Goal: Task Accomplishment & Management: Complete application form

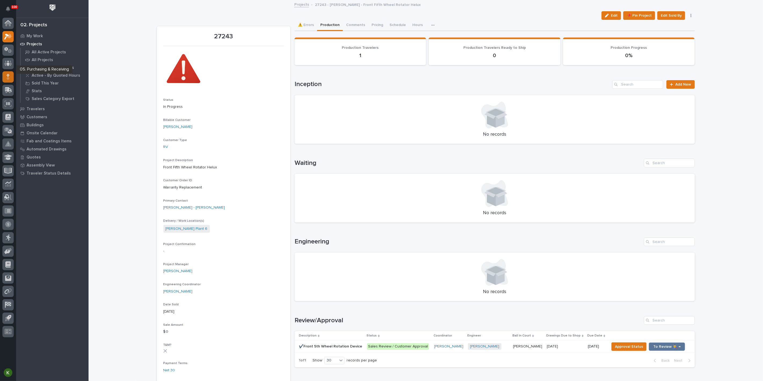
click at [6, 77] on div at bounding box center [7, 76] width 11 height 11
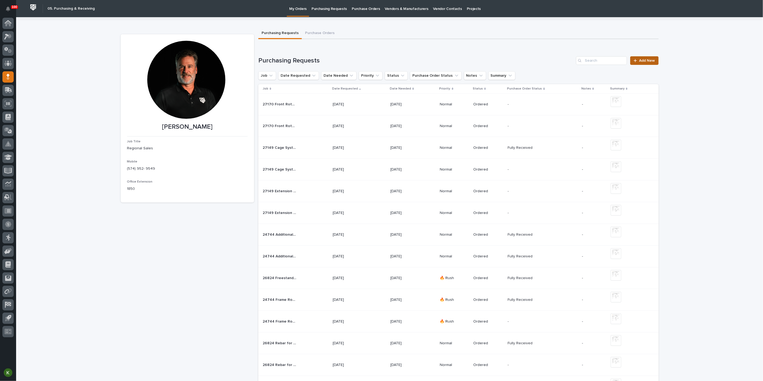
click at [643, 63] on span "Add New" at bounding box center [648, 61] width 16 height 4
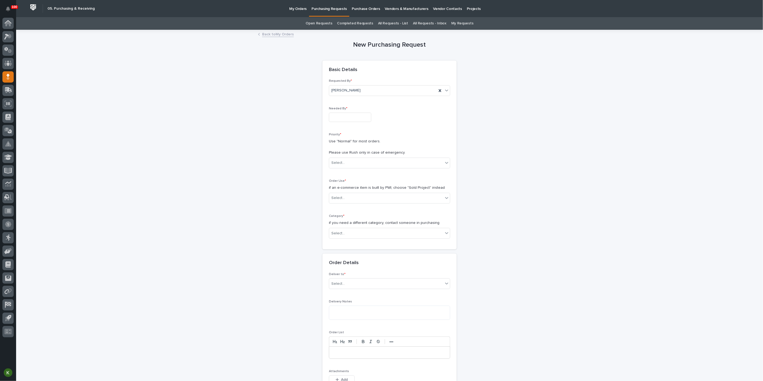
click at [342, 122] on input "text" at bounding box center [350, 117] width 42 height 9
click at [346, 96] on div "23" at bounding box center [349, 99] width 7 height 7
type input "**********"
click at [354, 168] on div "Select..." at bounding box center [386, 163] width 114 height 9
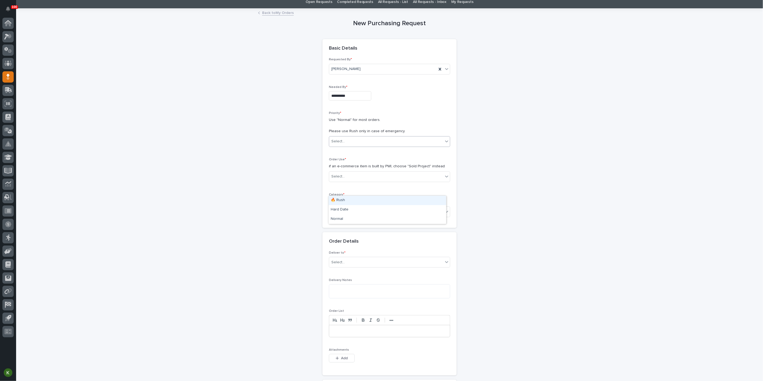
scroll to position [30, 0]
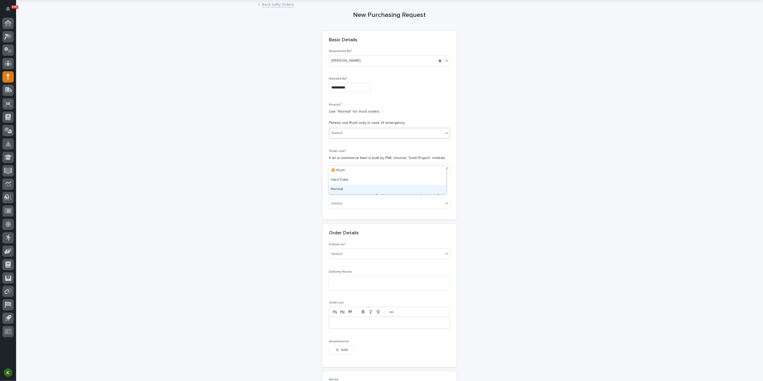
click at [353, 191] on div "Normal" at bounding box center [388, 189] width 118 height 9
click at [361, 173] on div "Select..." at bounding box center [386, 168] width 114 height 9
click at [361, 220] on div "Sold Project" at bounding box center [388, 218] width 118 height 9
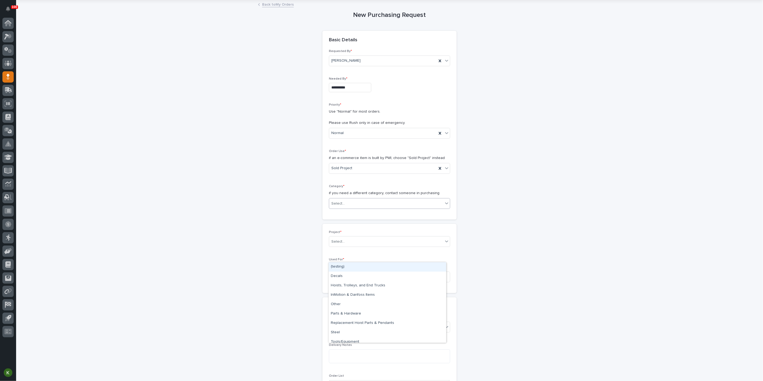
click at [359, 208] on div "Select..." at bounding box center [386, 203] width 114 height 9
click at [360, 330] on div "Steel" at bounding box center [388, 332] width 118 height 9
click at [360, 246] on div "Select..." at bounding box center [386, 242] width 114 height 9
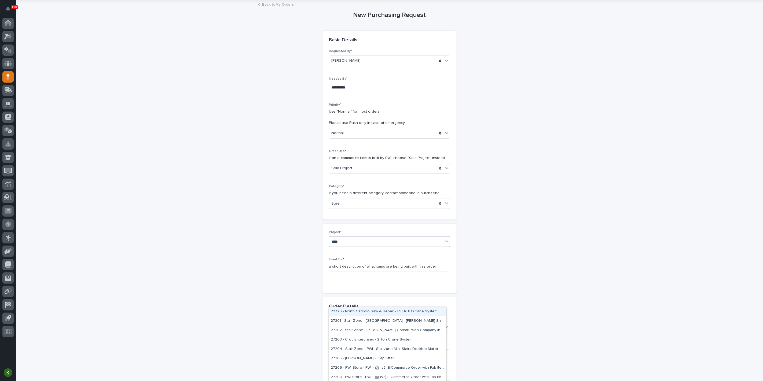
type input "*****"
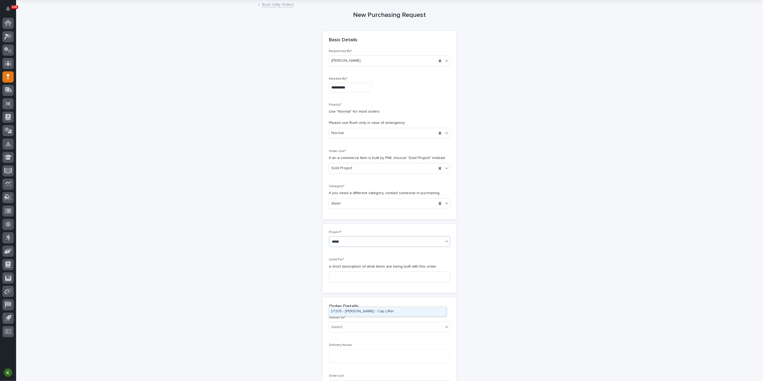
click at [361, 314] on div "27205 - [PERSON_NAME] - Cap Lifter" at bounding box center [388, 311] width 118 height 9
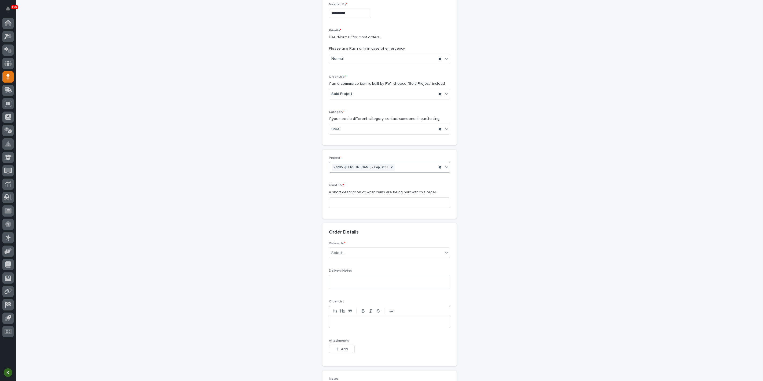
scroll to position [119, 0]
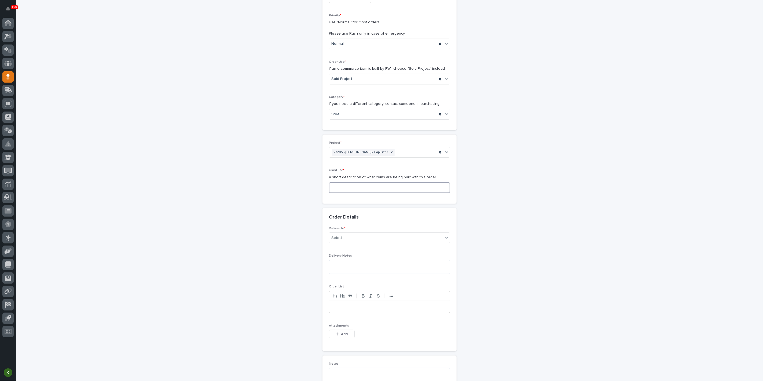
click at [347, 193] on input at bounding box center [389, 188] width 121 height 11
click at [332, 193] on input "Cap Lifter - Steel" at bounding box center [389, 188] width 121 height 11
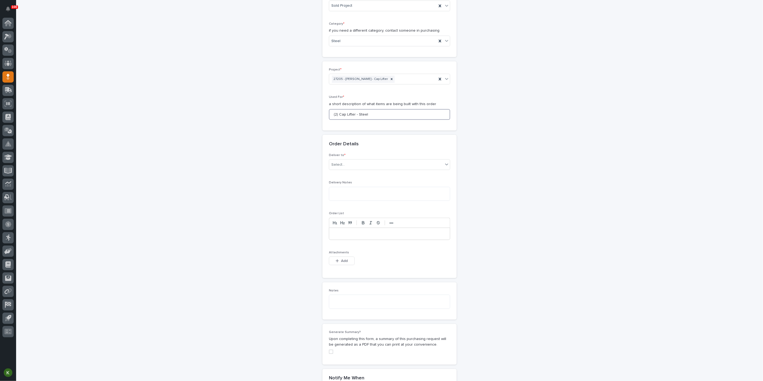
scroll to position [209, 0]
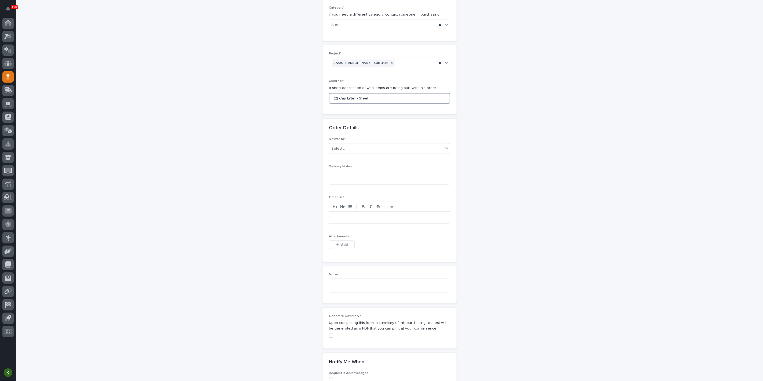
drag, startPoint x: 359, startPoint y: 172, endPoint x: 358, endPoint y: 179, distance: 7.0
click at [359, 104] on input "(2) Cap Lifter - Steel" at bounding box center [389, 98] width 121 height 11
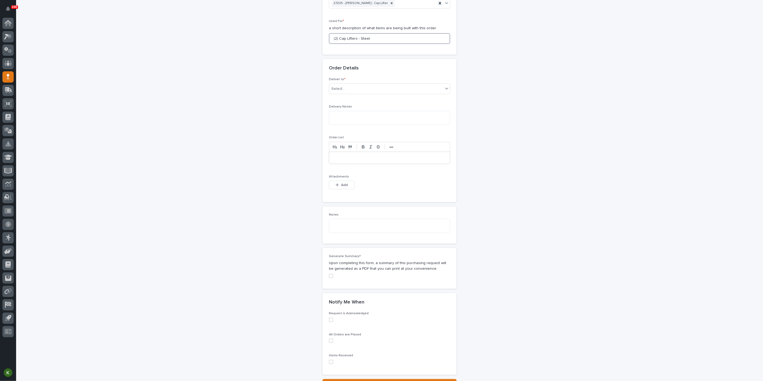
scroll to position [298, 0]
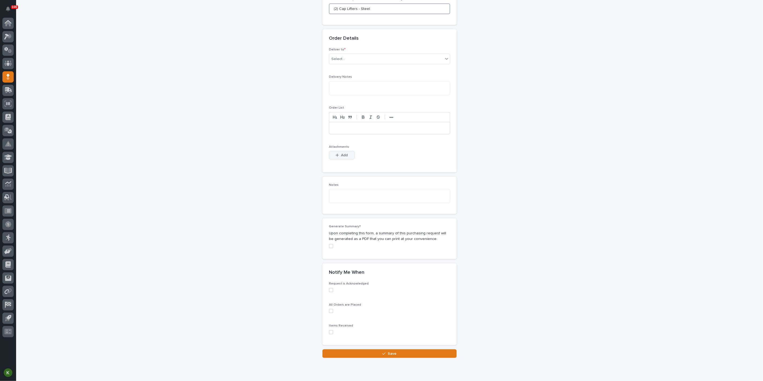
type input "(2) Cap Lifters - Steel"
click at [344, 158] on span "Add" at bounding box center [344, 155] width 7 height 5
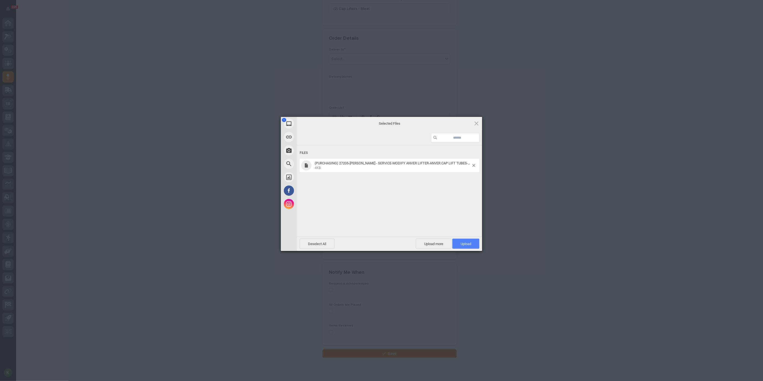
click at [464, 242] on span "Upload 1" at bounding box center [466, 244] width 10 height 4
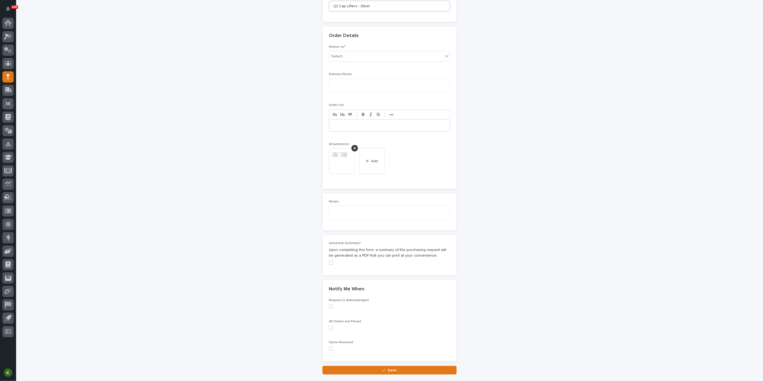
scroll to position [279, 0]
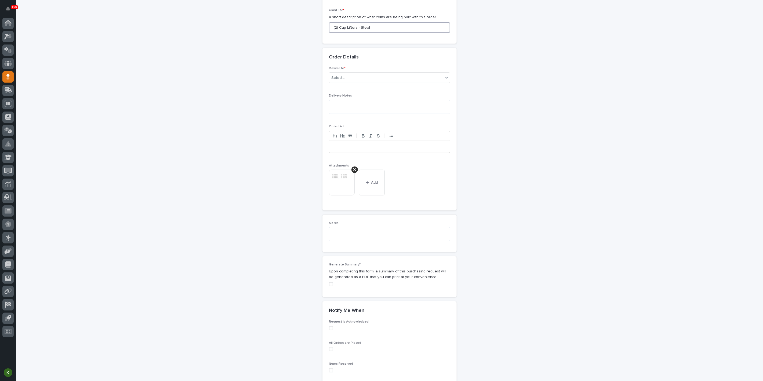
drag, startPoint x: 334, startPoint y: 102, endPoint x: 390, endPoint y: 103, distance: 55.6
click at [390, 33] on input "(2) Cap Lifters - Steel" at bounding box center [389, 27] width 121 height 11
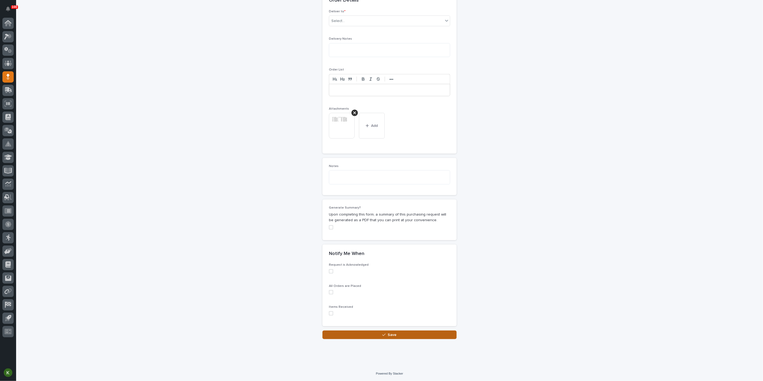
click at [376, 332] on button "Save" at bounding box center [390, 335] width 134 height 9
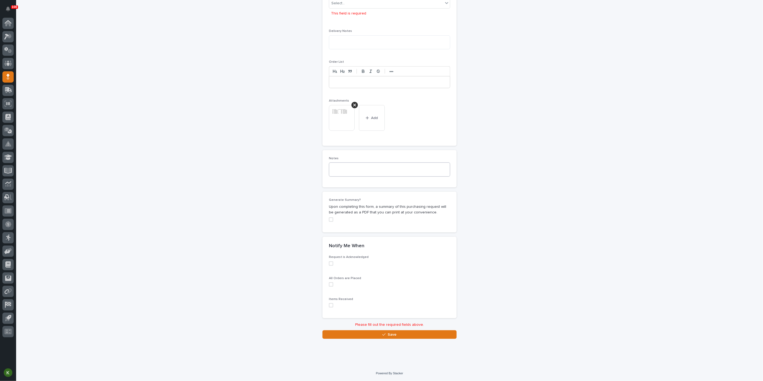
scroll to position [346, 0]
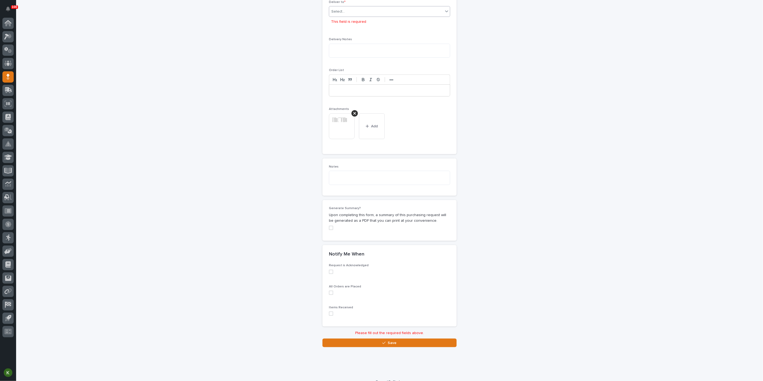
click at [373, 16] on div "Select..." at bounding box center [386, 11] width 114 height 9
click at [370, 109] on div "PWI" at bounding box center [388, 107] width 118 height 9
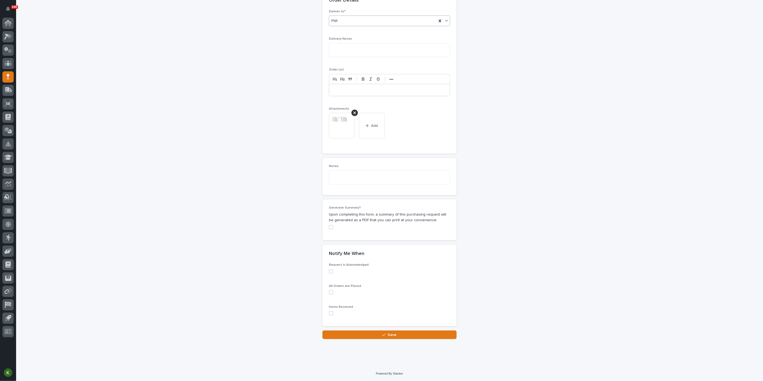
scroll to position [488, 0]
click at [383, 336] on icon "button" at bounding box center [384, 335] width 3 height 4
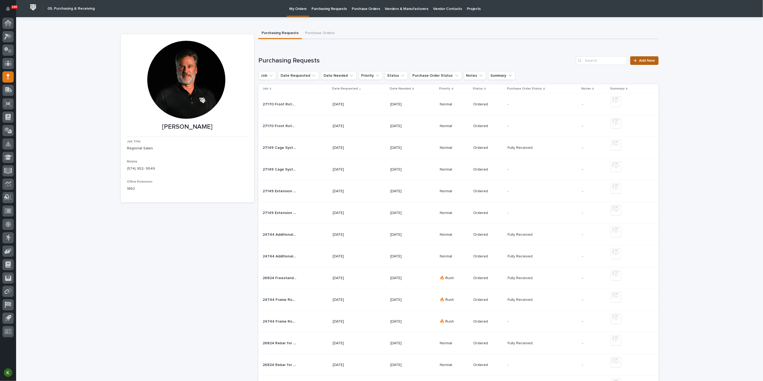
click at [644, 63] on span "Add New" at bounding box center [648, 61] width 16 height 4
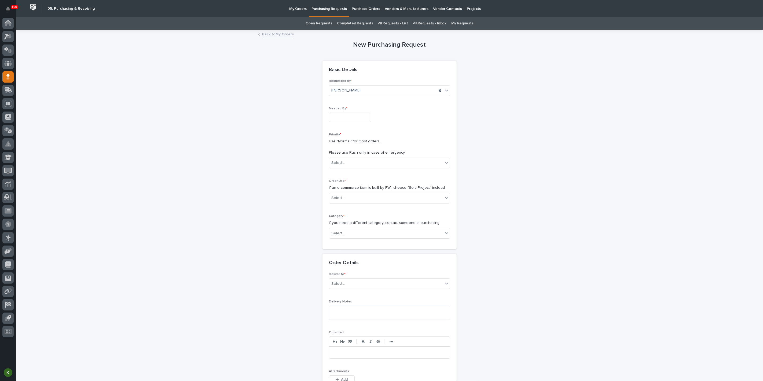
click at [355, 122] on input "text" at bounding box center [350, 117] width 42 height 9
click at [346, 96] on div "23" at bounding box center [349, 99] width 7 height 7
type input "**********"
click at [357, 168] on div "Select..." at bounding box center [386, 163] width 114 height 9
click at [357, 221] on div "Normal" at bounding box center [388, 219] width 118 height 9
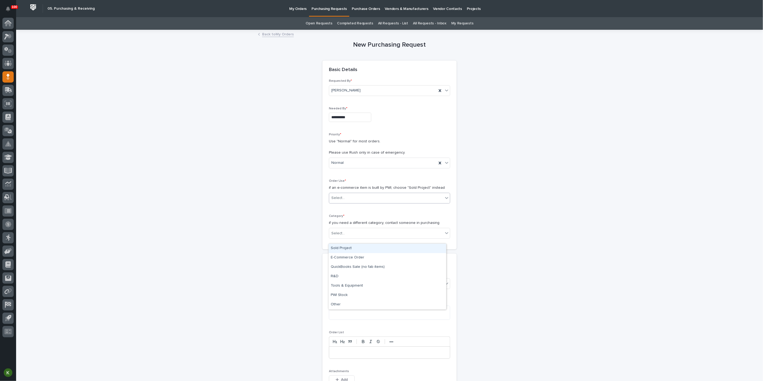
click at [356, 203] on div "Select..." at bounding box center [386, 198] width 114 height 9
click at [354, 252] on div "Sold Project" at bounding box center [388, 248] width 118 height 9
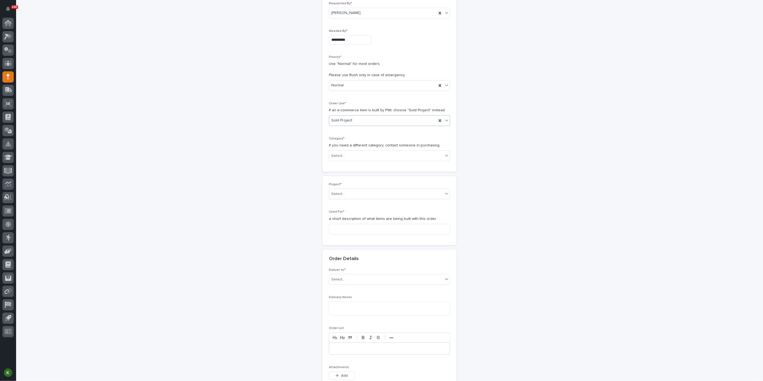
scroll to position [78, 0]
click at [366, 161] on div "Select..." at bounding box center [386, 156] width 114 height 9
click at [362, 267] on div "Parts & Hardware" at bounding box center [388, 265] width 118 height 9
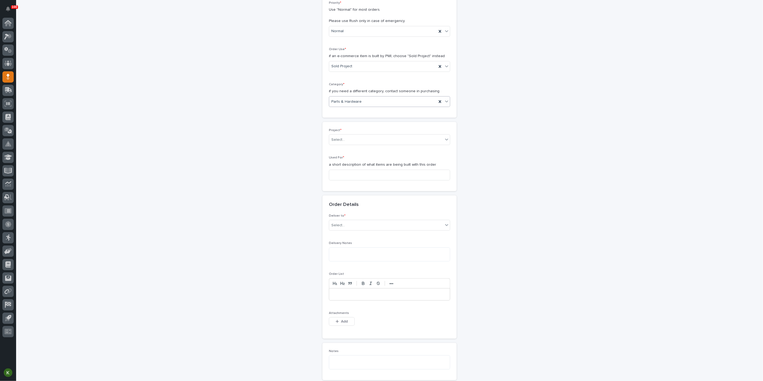
scroll to position [137, 0]
click at [383, 139] on div "Select..." at bounding box center [386, 134] width 114 height 9
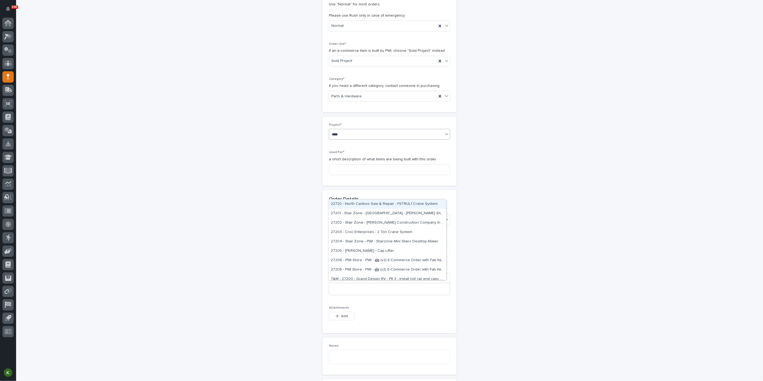
type input "*****"
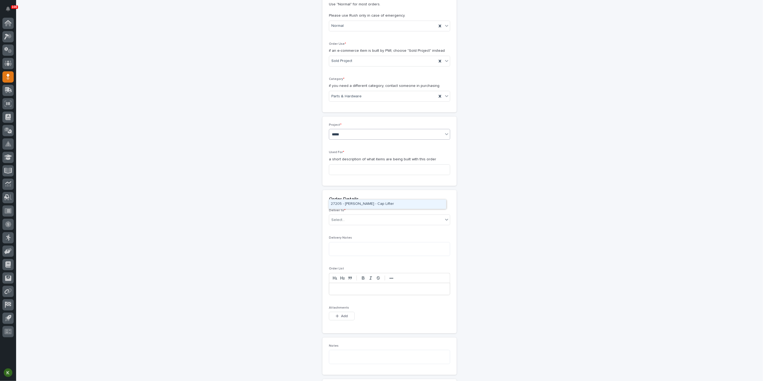
drag, startPoint x: 380, startPoint y: 204, endPoint x: 368, endPoint y: 226, distance: 24.9
click at [380, 204] on div "27205 - [PERSON_NAME] - Cap Lifter" at bounding box center [388, 204] width 118 height 9
click at [354, 175] on input at bounding box center [389, 169] width 121 height 11
paste input "(2) Cap Lifters - Steel"
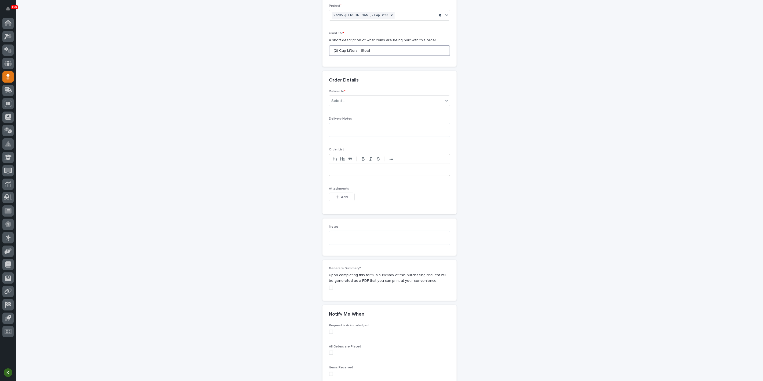
scroll to position [317, 0]
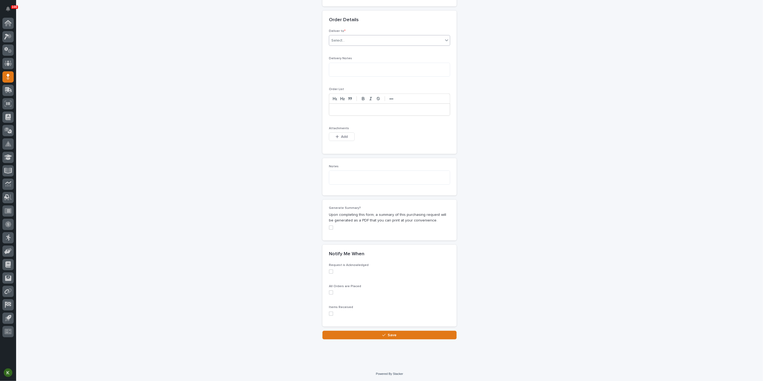
type input "(2) Cap Lifters - Steel"
click at [366, 45] on div "Select..." at bounding box center [386, 40] width 114 height 9
click at [364, 139] on div "PWI" at bounding box center [388, 136] width 118 height 9
click at [341, 139] on span "Add" at bounding box center [344, 136] width 7 height 5
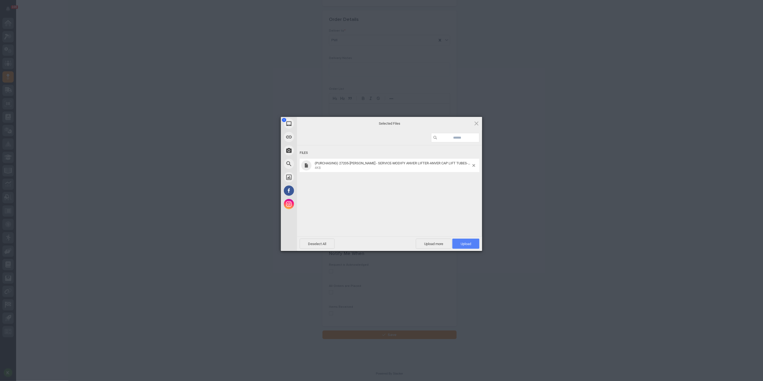
click at [465, 245] on span "Upload 1" at bounding box center [466, 244] width 10 height 4
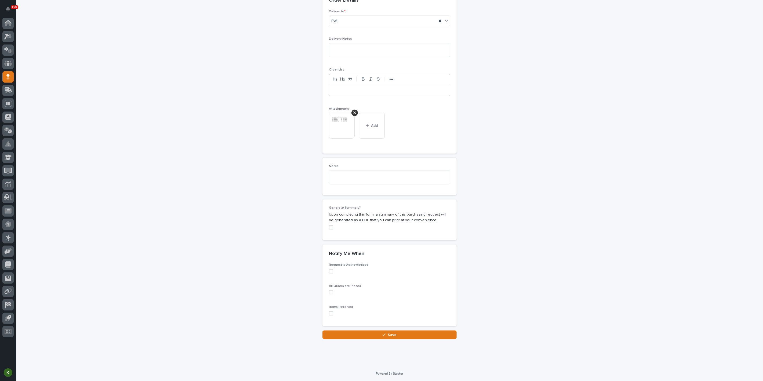
scroll to position [488, 0]
click at [390, 334] on span "Save" at bounding box center [392, 335] width 9 height 5
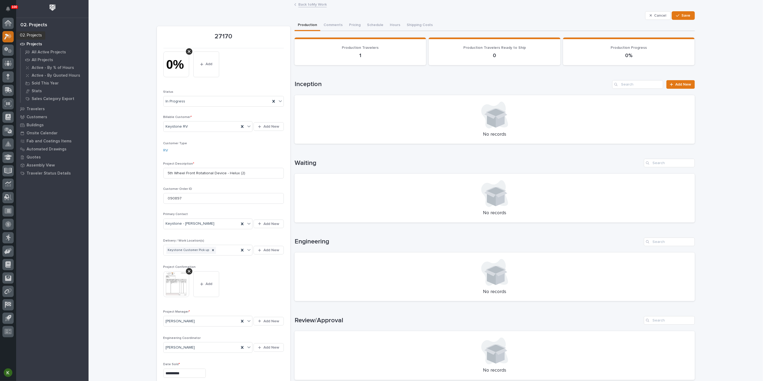
click at [8, 39] on icon at bounding box center [8, 37] width 8 height 6
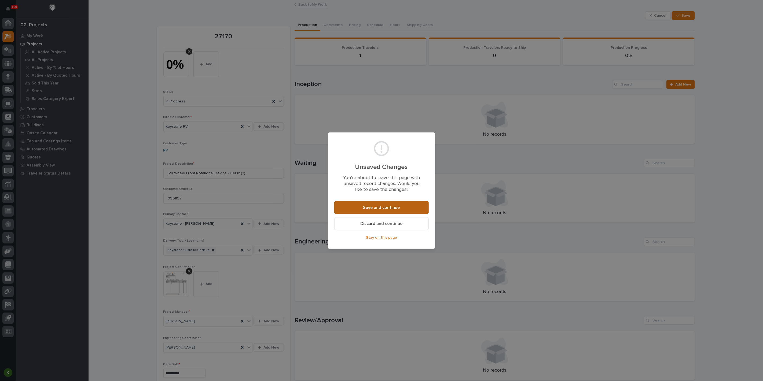
click at [383, 211] on span "Save and continue" at bounding box center [381, 208] width 37 height 6
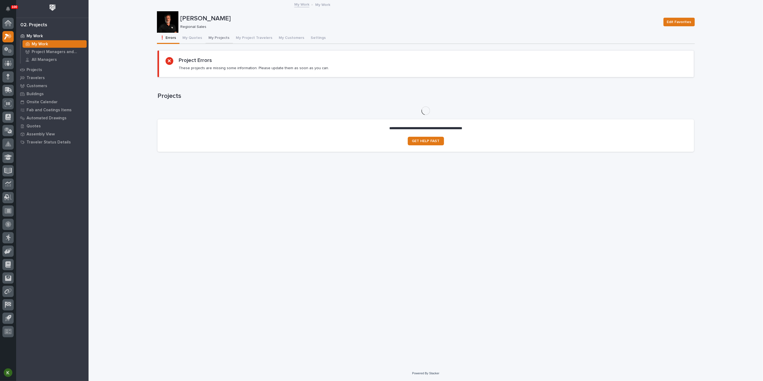
click at [226, 41] on button "My Projects" at bounding box center [219, 38] width 27 height 11
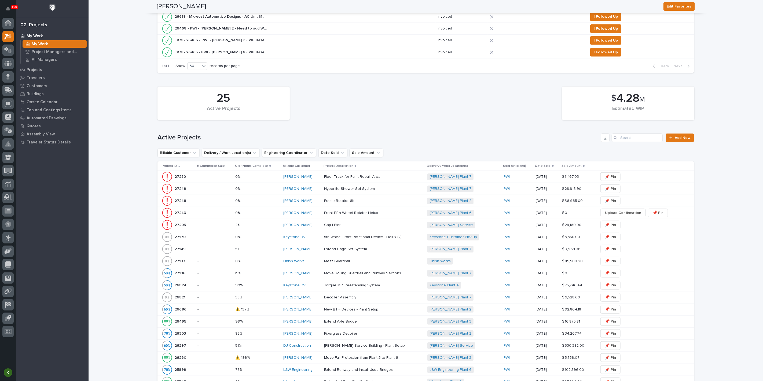
scroll to position [238, 0]
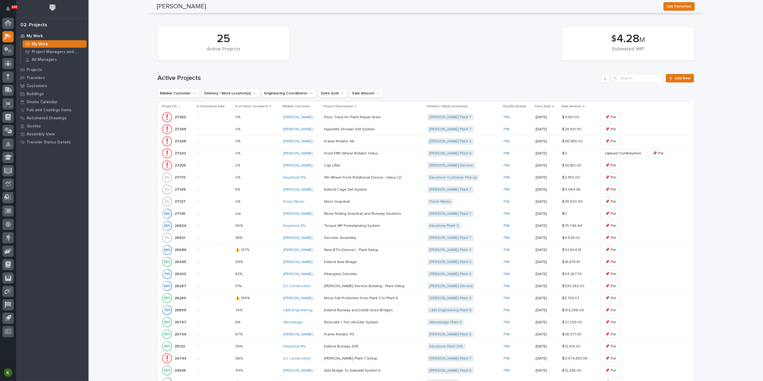
click at [405, 120] on p at bounding box center [371, 117] width 94 height 5
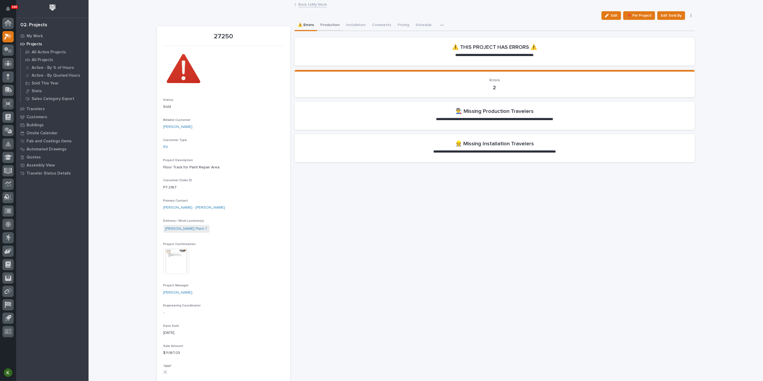
click at [334, 29] on button "Production" at bounding box center [330, 25] width 26 height 11
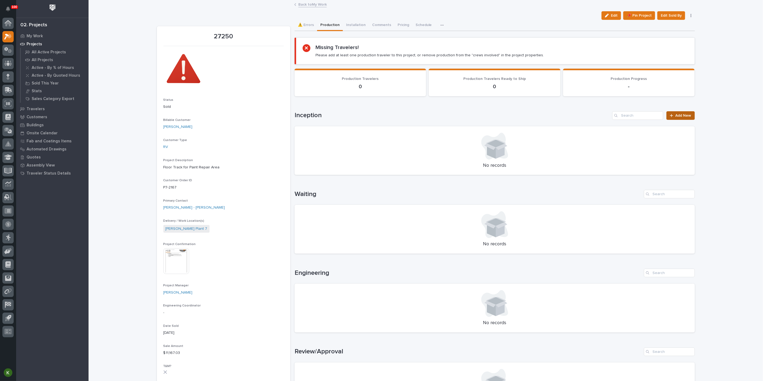
click at [681, 118] on span "Add New" at bounding box center [684, 116] width 16 height 4
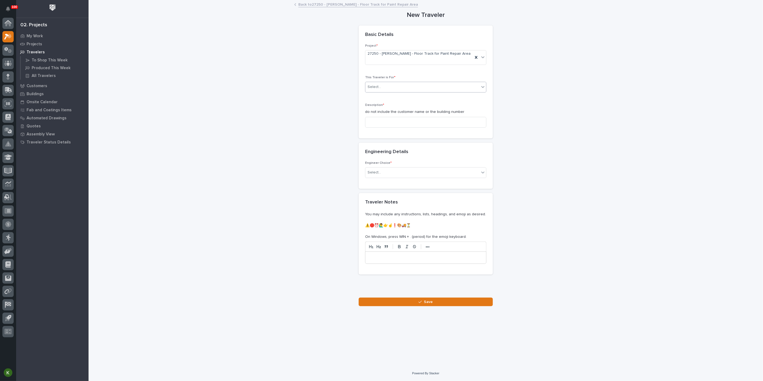
click at [399, 92] on div "Select..." at bounding box center [423, 87] width 114 height 9
click at [394, 124] on div "Production" at bounding box center [424, 124] width 118 height 9
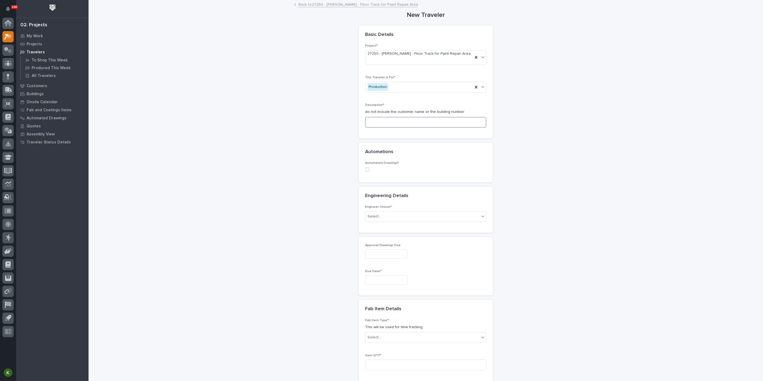
click at [392, 128] on input at bounding box center [425, 122] width 121 height 11
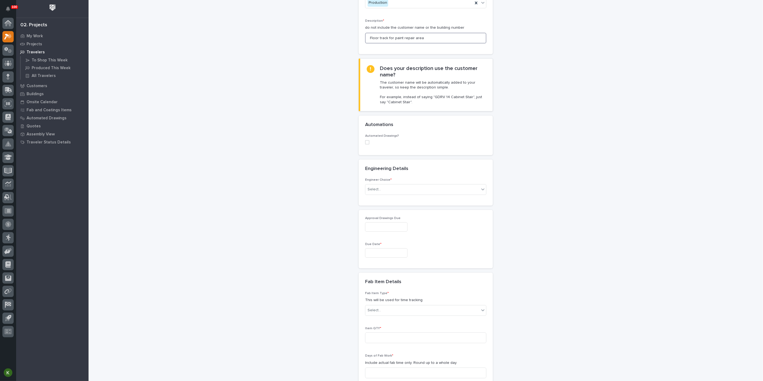
scroll to position [89, 0]
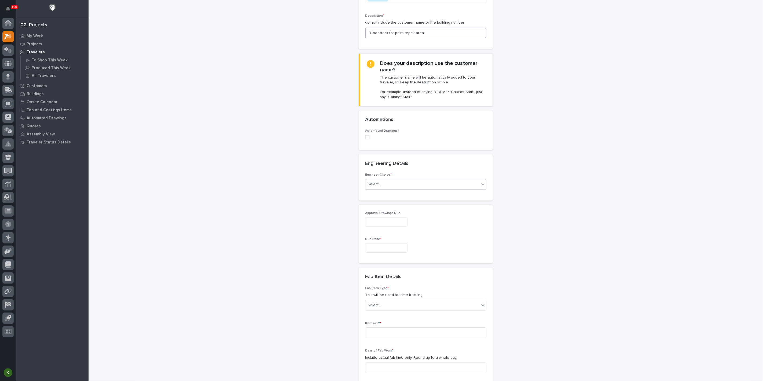
type input "Floor track for paint repair area"
click at [411, 189] on div "Select..." at bounding box center [423, 184] width 114 height 9
click at [412, 284] on div "I want my coordinator to choose an engineer" at bounding box center [424, 282] width 118 height 9
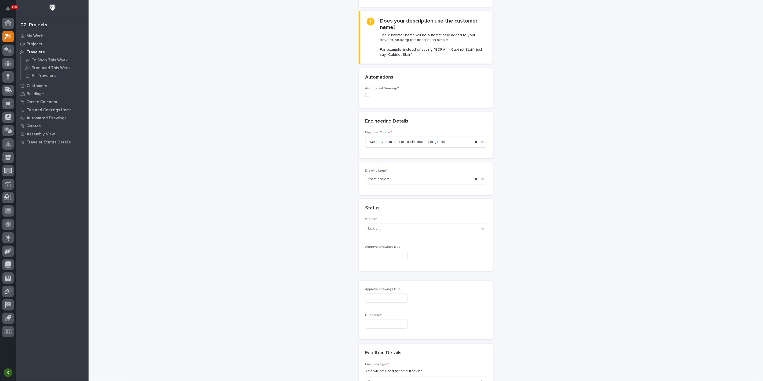
scroll to position [157, 0]
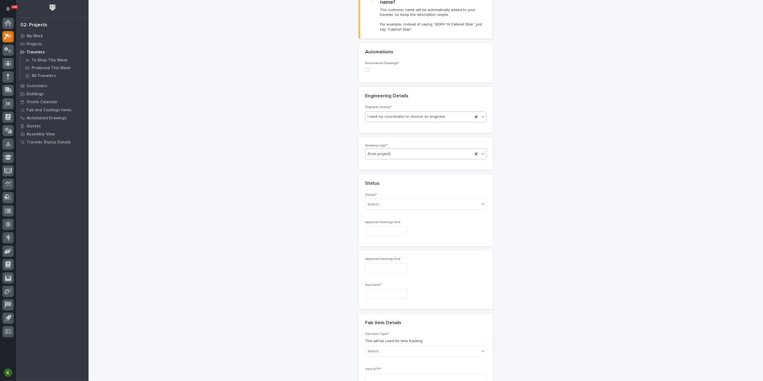
click at [403, 159] on div "(from project)" at bounding box center [420, 154] width 108 height 9
click at [397, 266] on div "PWI" at bounding box center [424, 267] width 118 height 9
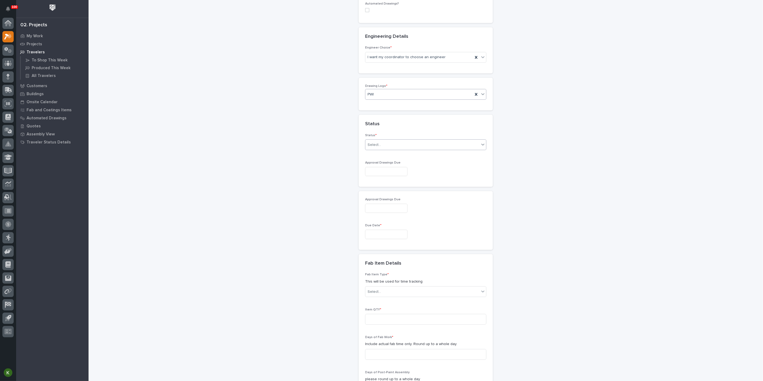
click at [399, 150] on div "Select..." at bounding box center [423, 145] width 114 height 9
click at [398, 250] on div "Sold (no traveler printed)" at bounding box center [424, 249] width 118 height 9
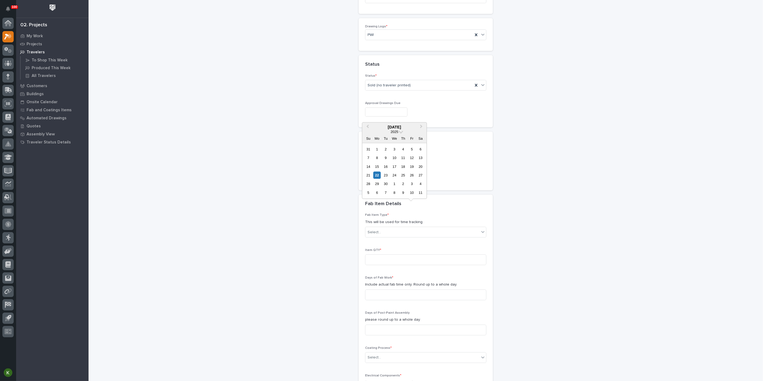
click at [389, 117] on input "text" at bounding box center [386, 112] width 42 height 9
click at [374, 189] on div "6" at bounding box center [377, 192] width 7 height 7
type input "**********"
click at [379, 180] on input "text" at bounding box center [386, 174] width 42 height 9
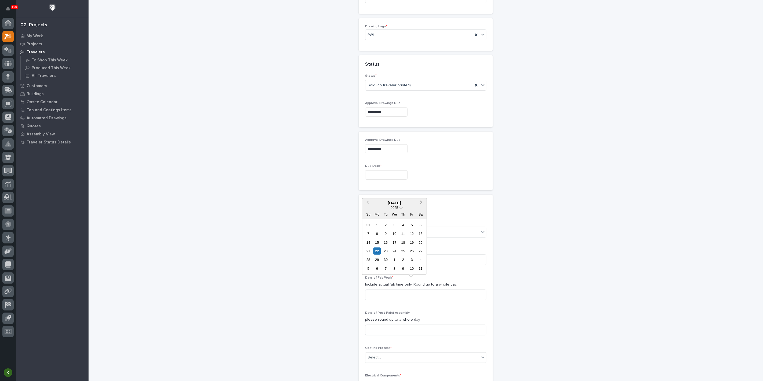
click at [421, 199] on span "Next Month" at bounding box center [421, 202] width 0 height 7
click at [409, 260] on div "31" at bounding box center [412, 259] width 7 height 7
type input "**********"
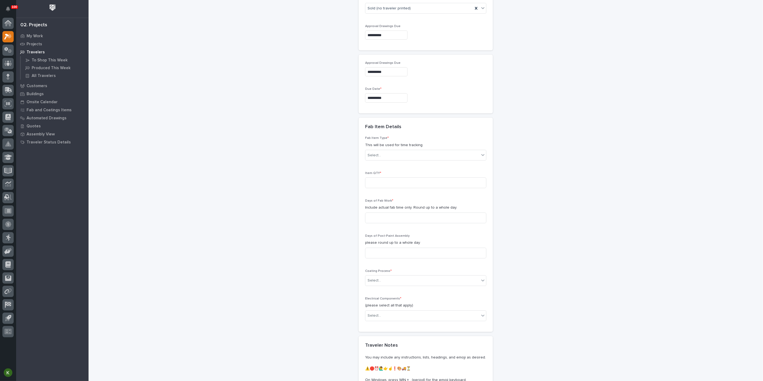
scroll to position [366, 0]
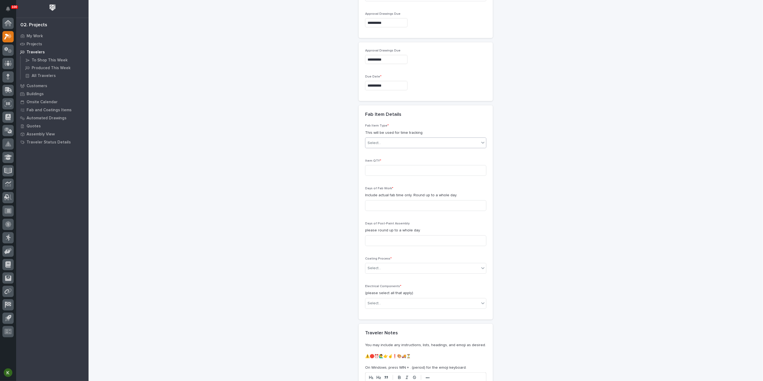
click at [384, 148] on div "Select..." at bounding box center [423, 143] width 114 height 9
click at [400, 337] on div "Other (custom item)" at bounding box center [424, 339] width 118 height 9
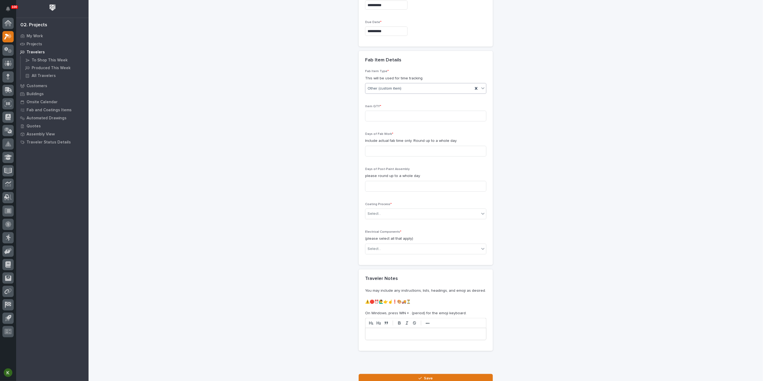
scroll to position [425, 0]
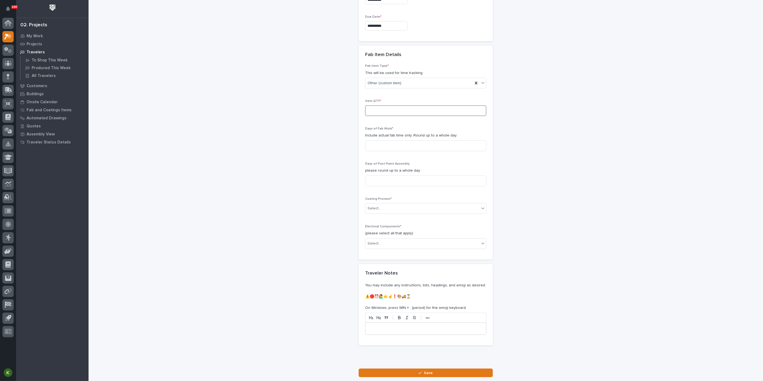
click at [386, 116] on input at bounding box center [425, 111] width 121 height 11
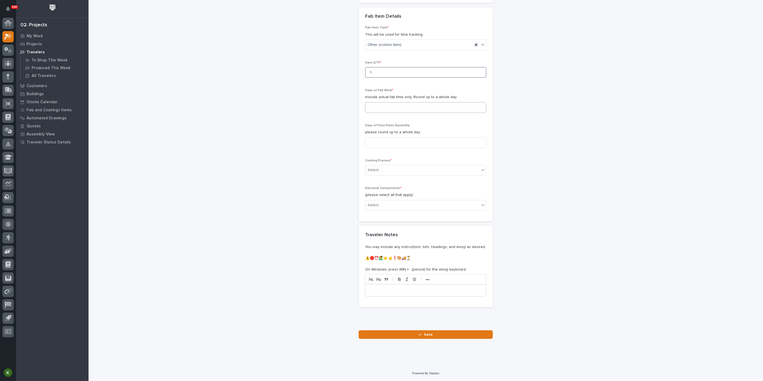
type input "1"
click at [385, 113] on input at bounding box center [425, 107] width 121 height 11
type input "1"
click at [381, 148] on input at bounding box center [425, 142] width 121 height 11
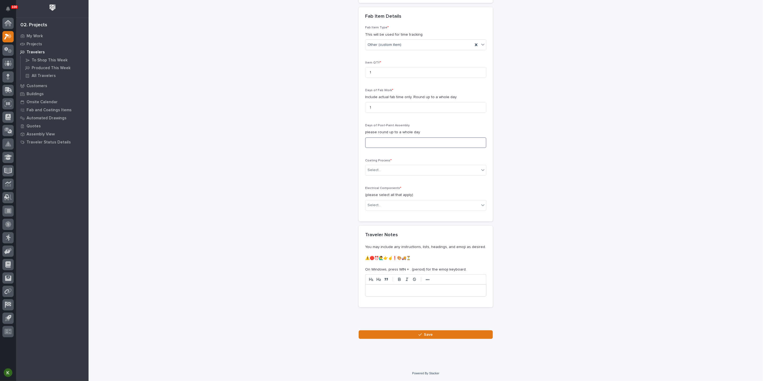
type input "1"
type input "0"
click at [399, 175] on div "Select..." at bounding box center [423, 170] width 114 height 9
click at [395, 261] on div "In-House Paint/Powder" at bounding box center [424, 261] width 118 height 9
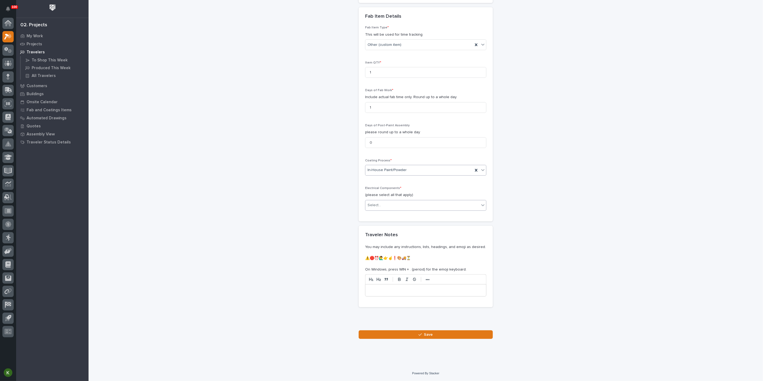
click at [388, 210] on div "Select..." at bounding box center [423, 205] width 114 height 9
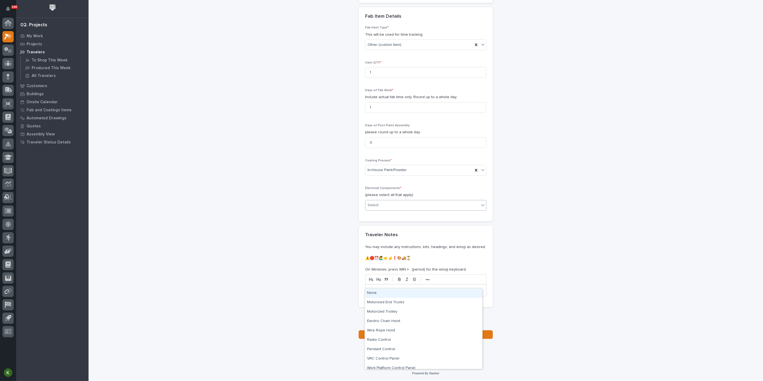
click at [381, 293] on div "None" at bounding box center [424, 293] width 118 height 9
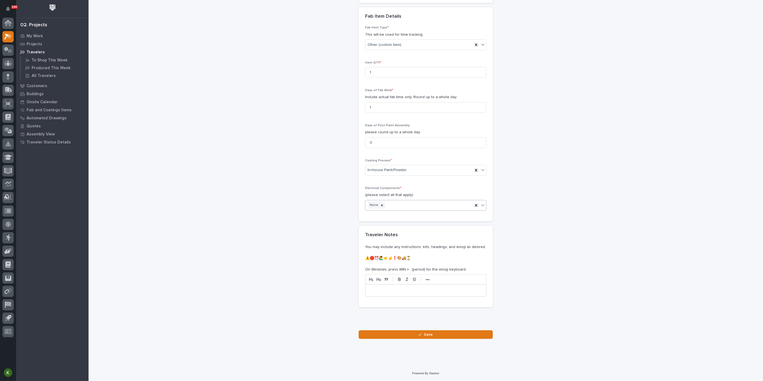
scroll to position [659, 0]
click at [419, 335] on icon "button" at bounding box center [420, 335] width 3 height 4
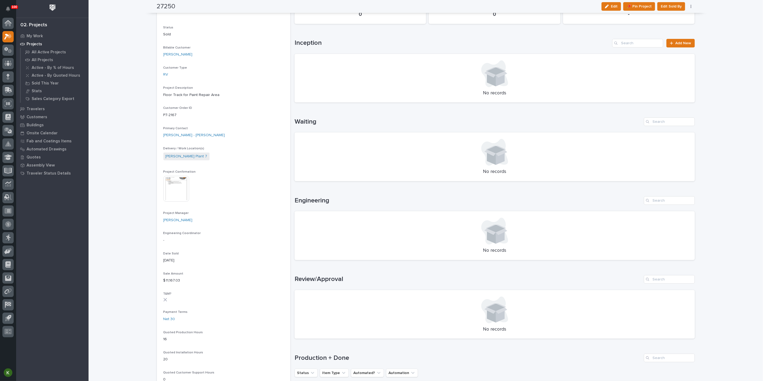
scroll to position [60, 0]
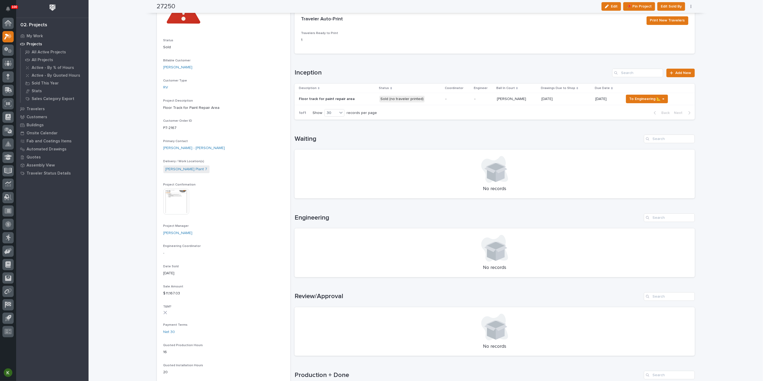
click at [463, 104] on div "-" at bounding box center [458, 99] width 25 height 9
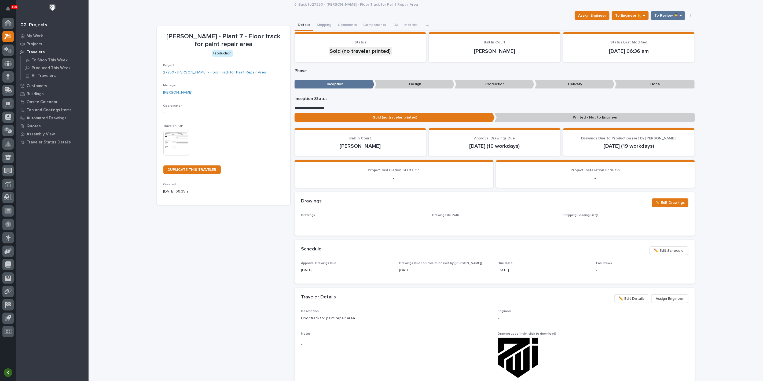
click at [172, 156] on img at bounding box center [176, 143] width 26 height 26
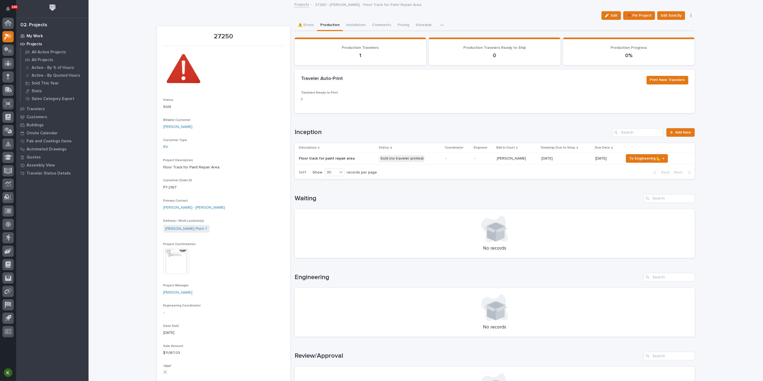
click at [35, 36] on p "My Work" at bounding box center [35, 36] width 16 height 5
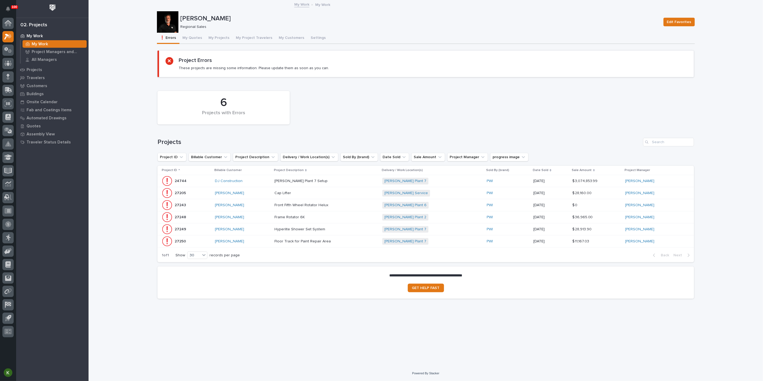
scroll to position [17, 0]
click at [228, 33] on button "My Projects" at bounding box center [219, 38] width 27 height 11
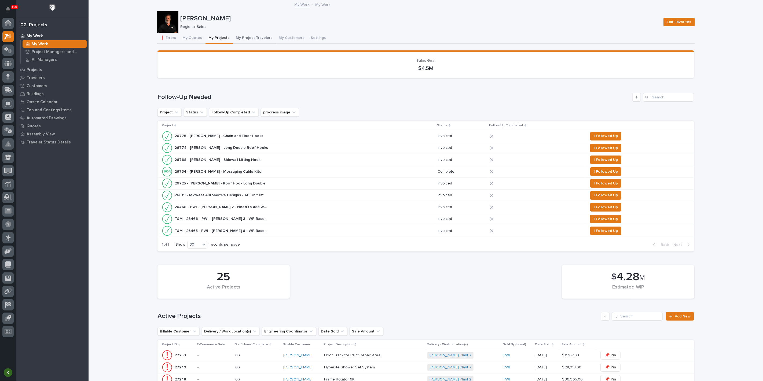
click at [264, 44] on button "My Project Travelers" at bounding box center [254, 38] width 43 height 11
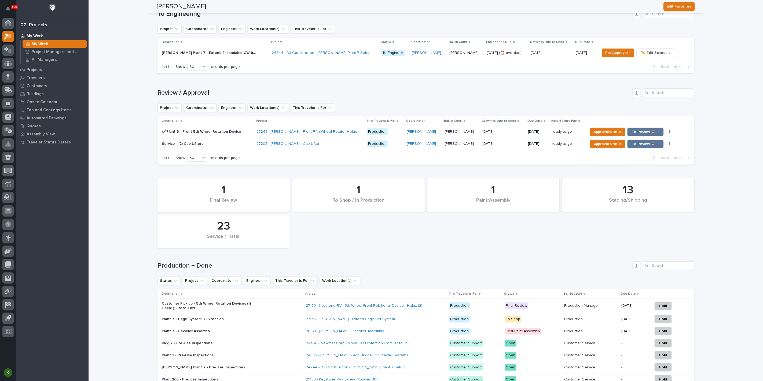
scroll to position [298, 0]
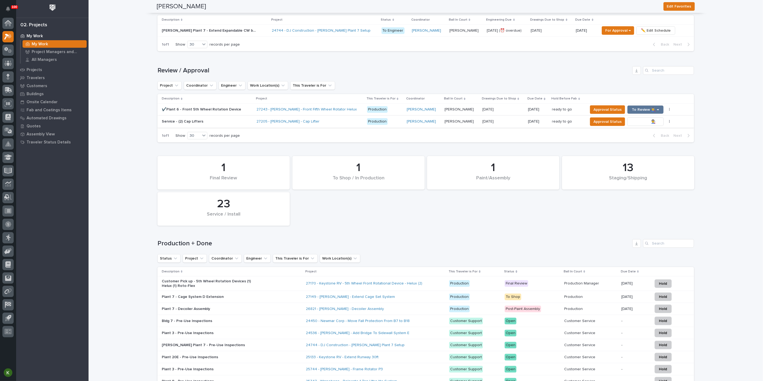
click at [639, 125] on span "To Review 👨‍🏭 →" at bounding box center [645, 122] width 27 height 6
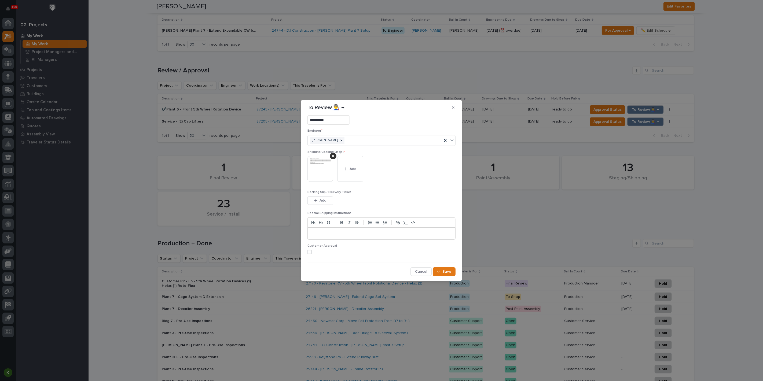
scroll to position [35, 0]
click at [312, 250] on span at bounding box center [310, 252] width 4 height 4
click at [443, 272] on span "Save" at bounding box center [447, 272] width 9 height 5
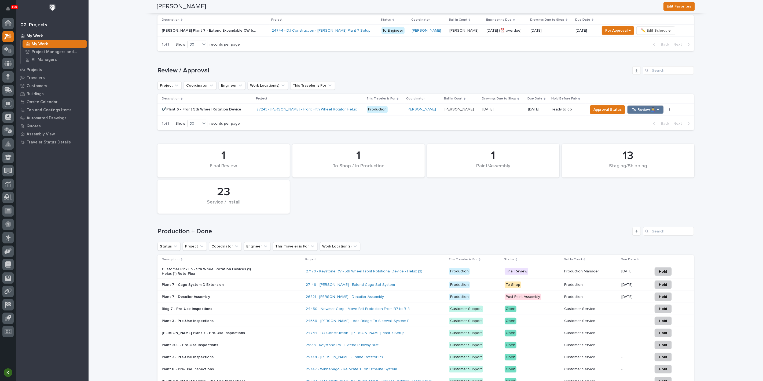
scroll to position [290, 0]
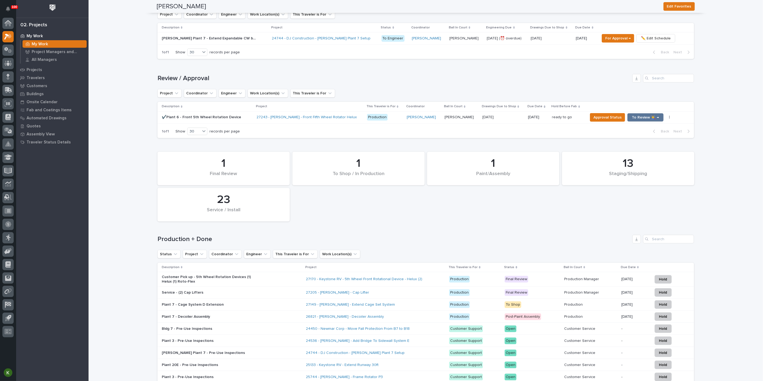
drag, startPoint x: 37, startPoint y: 36, endPoint x: 73, endPoint y: 61, distance: 44.1
click at [37, 36] on p "My Work" at bounding box center [35, 36] width 16 height 5
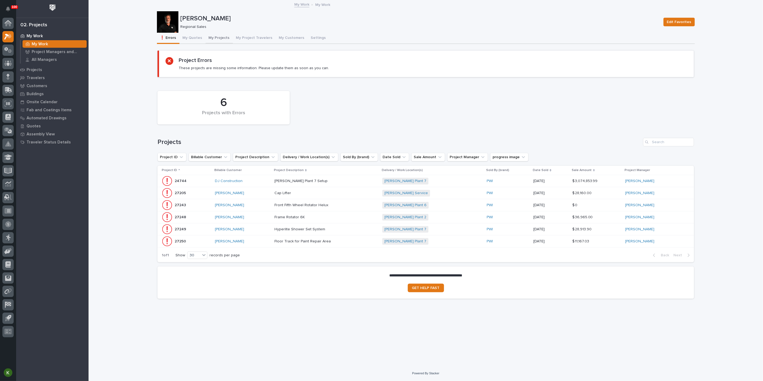
click at [229, 43] on button "My Projects" at bounding box center [219, 38] width 27 height 11
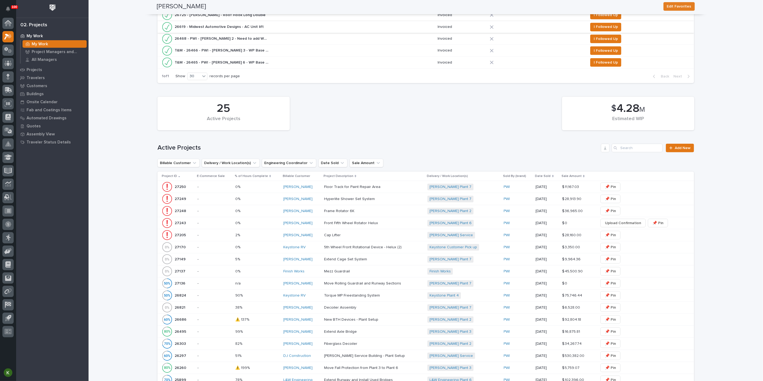
scroll to position [179, 0]
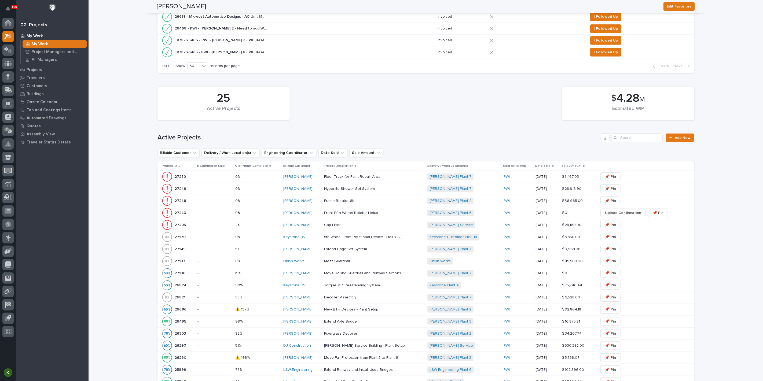
click at [394, 191] on p at bounding box center [371, 189] width 94 height 5
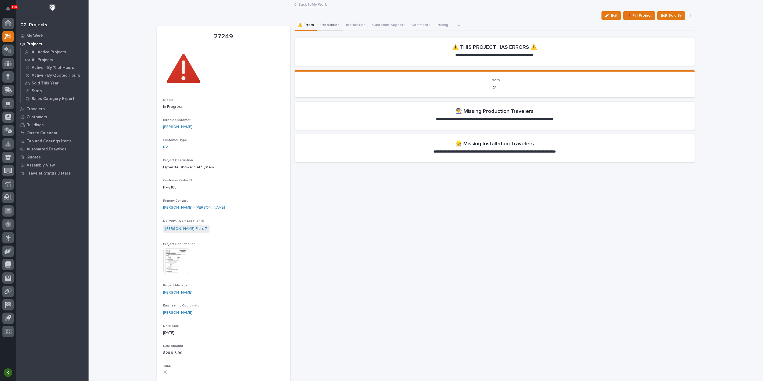
click at [334, 27] on button "Production" at bounding box center [330, 25] width 26 height 11
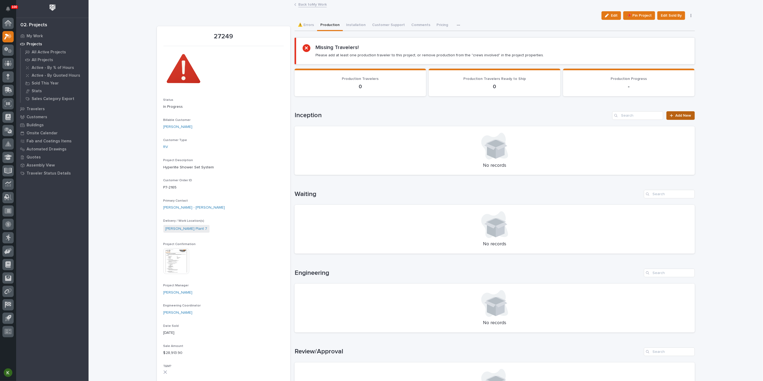
click at [676, 118] on span "Add New" at bounding box center [684, 116] width 16 height 4
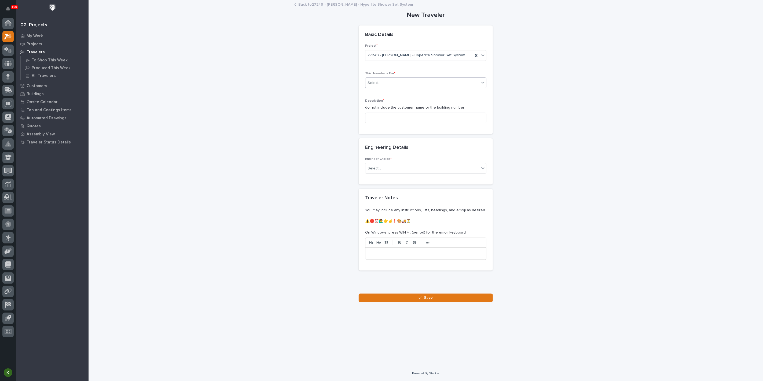
click at [405, 88] on div "Select..." at bounding box center [423, 83] width 114 height 9
click at [400, 125] on div "Production" at bounding box center [424, 124] width 118 height 9
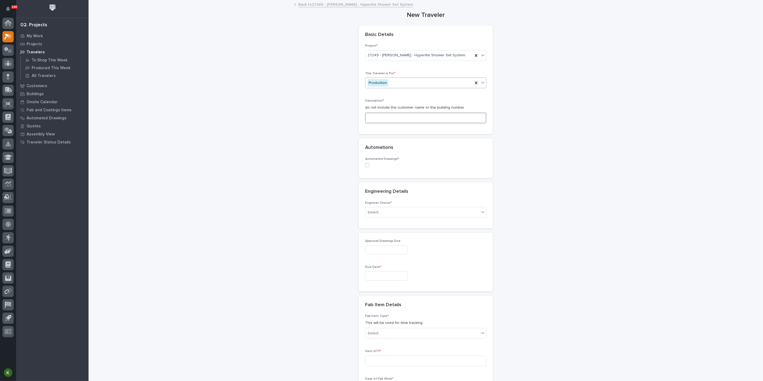
click at [388, 123] on input at bounding box center [425, 118] width 121 height 11
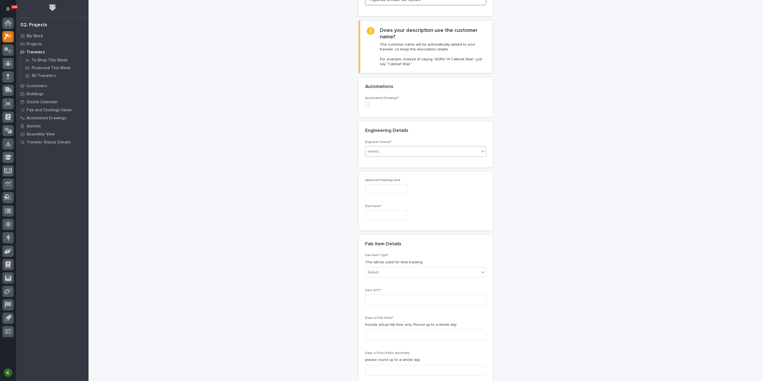
scroll to position [119, 0]
type input "Hyperlite Shower Set System"
click at [416, 155] on div "Select..." at bounding box center [423, 150] width 114 height 9
click at [414, 255] on div "I want my coordinator to choose an engineer" at bounding box center [424, 252] width 118 height 9
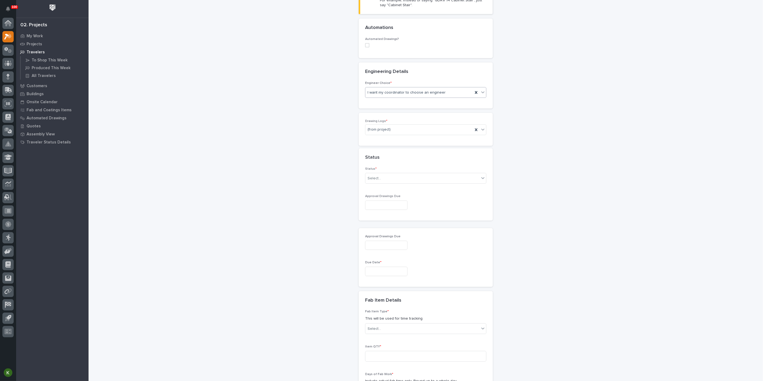
scroll to position [187, 0]
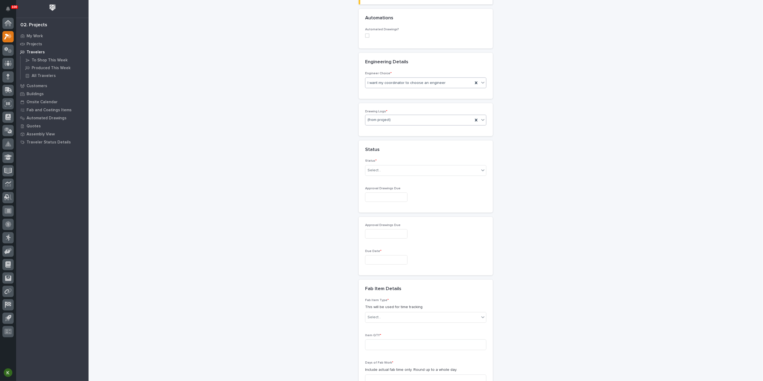
click at [405, 125] on div "(from project)" at bounding box center [420, 120] width 108 height 9
click at [405, 236] on div "PWI" at bounding box center [424, 237] width 118 height 9
click at [405, 175] on div "Select..." at bounding box center [423, 170] width 114 height 9
click at [403, 279] on div "Sold (no traveler printed)" at bounding box center [424, 279] width 118 height 9
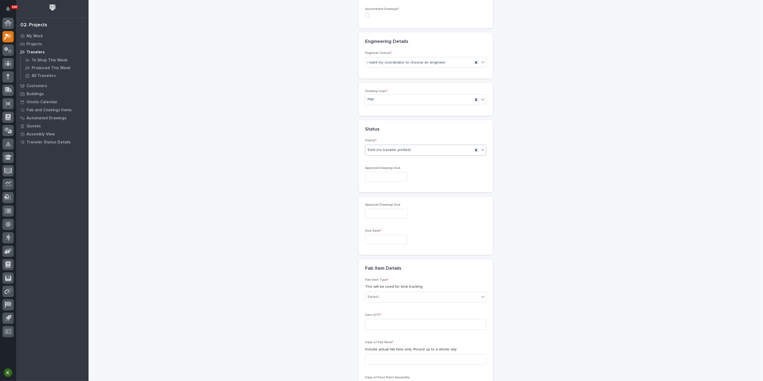
scroll to position [217, 0]
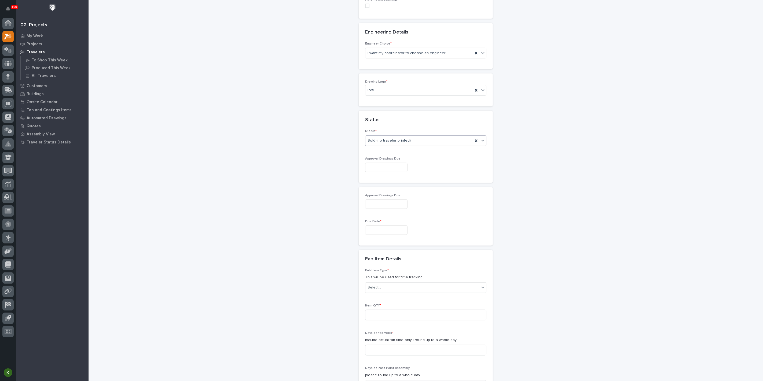
click at [392, 172] on input "text" at bounding box center [386, 167] width 42 height 9
click at [419, 183] on button "Next Month" at bounding box center [422, 187] width 9 height 9
click at [374, 214] on div "6" at bounding box center [377, 217] width 7 height 7
type input "**********"
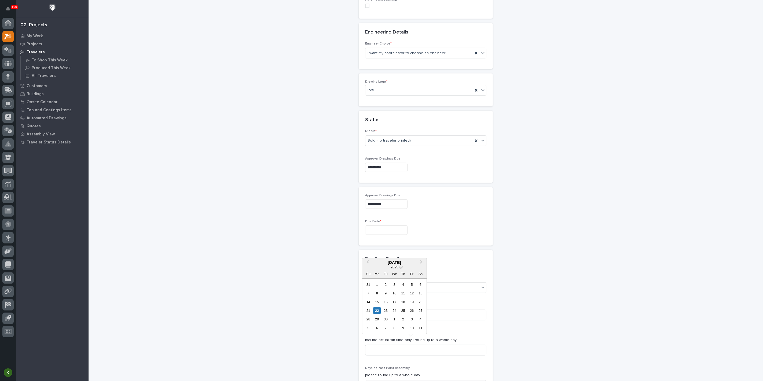
click at [380, 235] on input "text" at bounding box center [386, 230] width 42 height 9
click at [421, 259] on span "Next Month" at bounding box center [421, 262] width 0 height 7
click at [409, 328] on div "7" at bounding box center [412, 328] width 7 height 7
type input "**********"
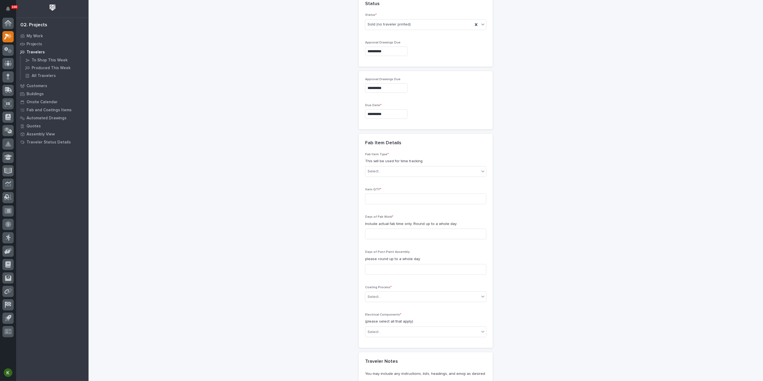
scroll to position [366, 0]
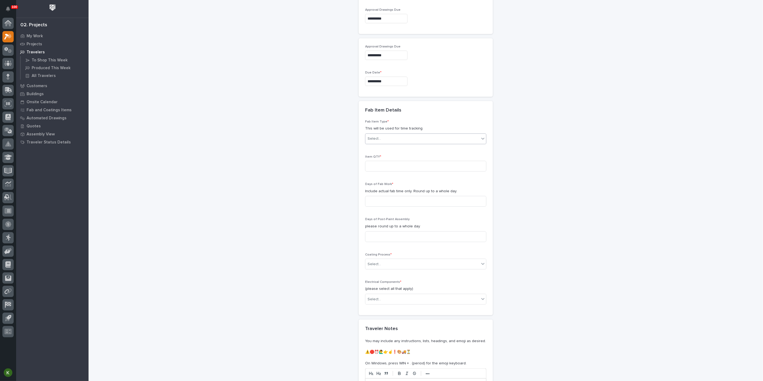
click at [433, 143] on div "Select..." at bounding box center [423, 138] width 114 height 9
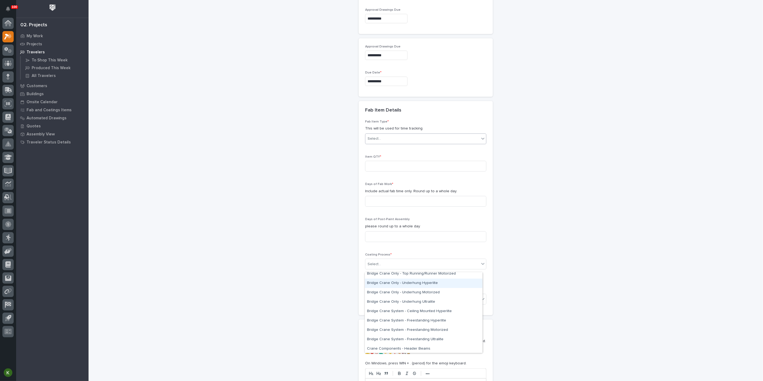
click at [446, 286] on div "Bridge Crane Only - Underhung Hyperlite" at bounding box center [424, 283] width 118 height 9
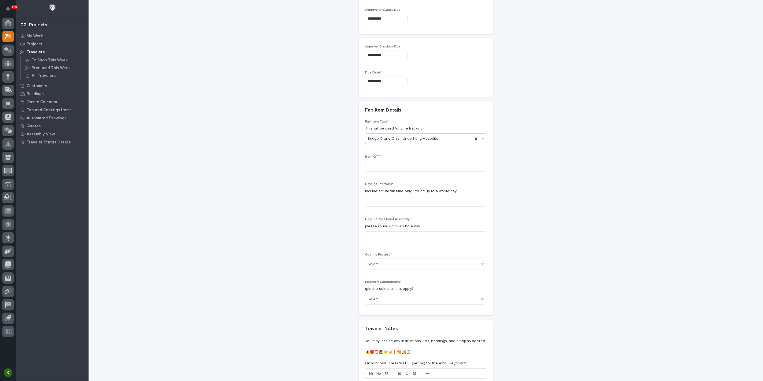
click at [481, 141] on icon at bounding box center [483, 138] width 5 height 5
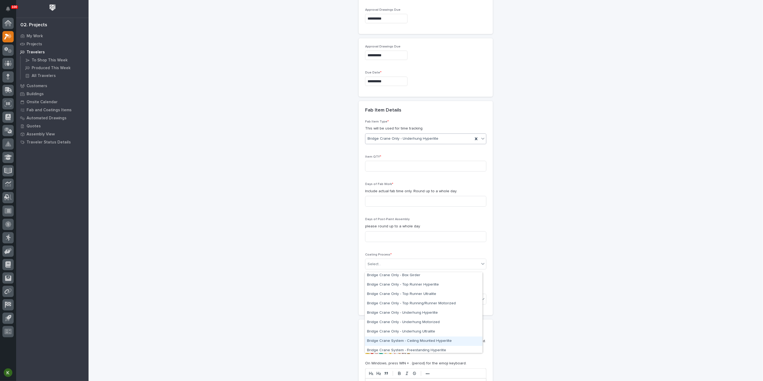
click at [458, 340] on div "Bridge Crane System - Ceiling Mounted Hyperlite" at bounding box center [424, 341] width 118 height 9
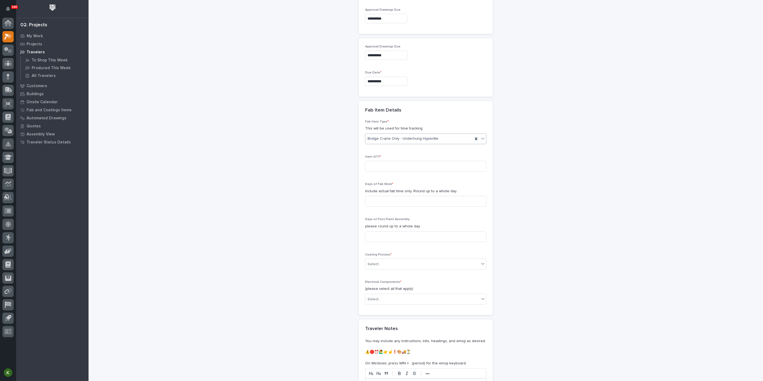
scroll to position [373, 0]
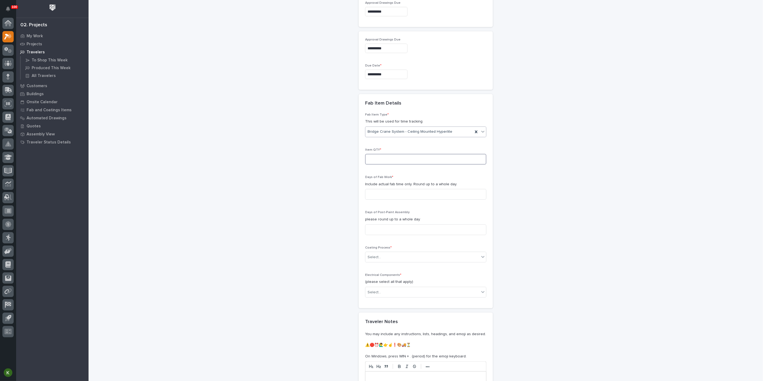
click at [412, 165] on input at bounding box center [425, 159] width 121 height 11
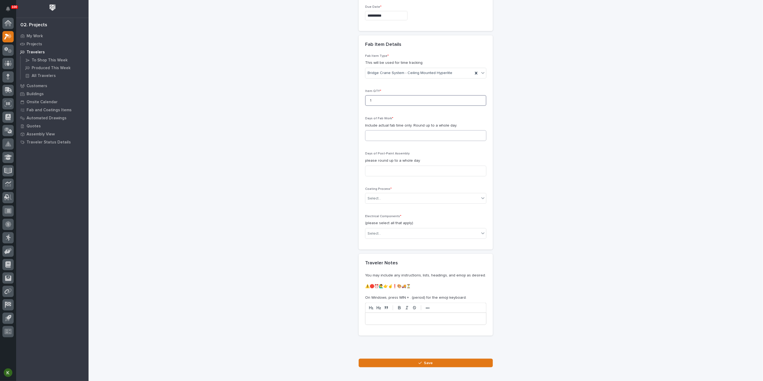
scroll to position [432, 0]
type input "1"
click at [388, 140] on input at bounding box center [425, 134] width 121 height 11
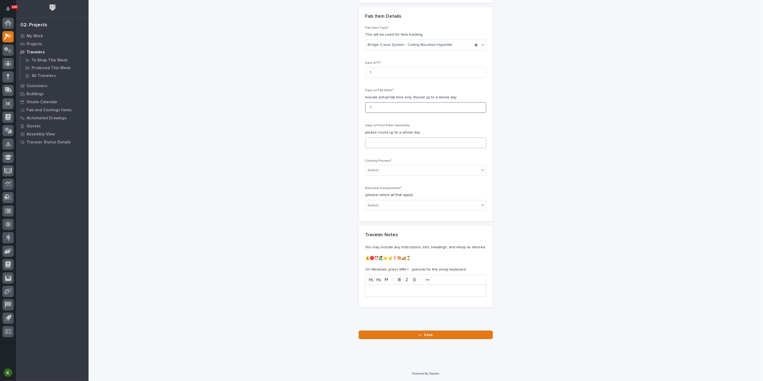
type input "1"
click at [385, 148] on input at bounding box center [425, 143] width 121 height 11
type input "1"
click at [391, 175] on div "Select..." at bounding box center [423, 170] width 114 height 9
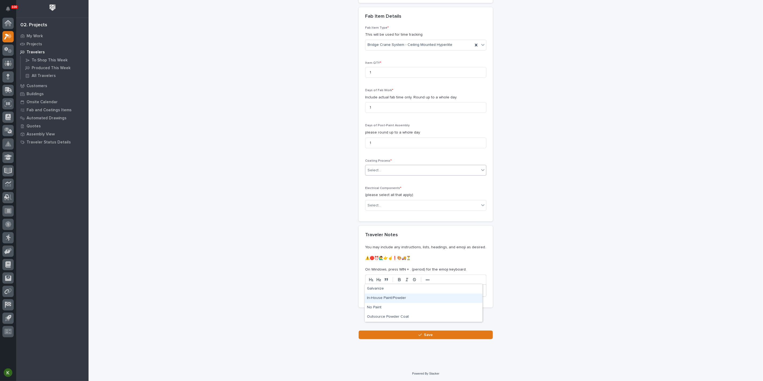
click at [392, 298] on div "In-House Paint/Powder" at bounding box center [424, 298] width 118 height 9
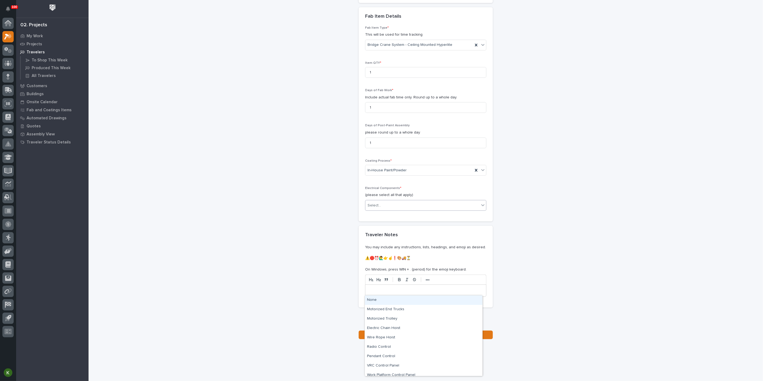
click at [398, 210] on div "Select..." at bounding box center [423, 205] width 114 height 9
click at [402, 329] on div "Electric Chain Hoist" at bounding box center [424, 328] width 118 height 9
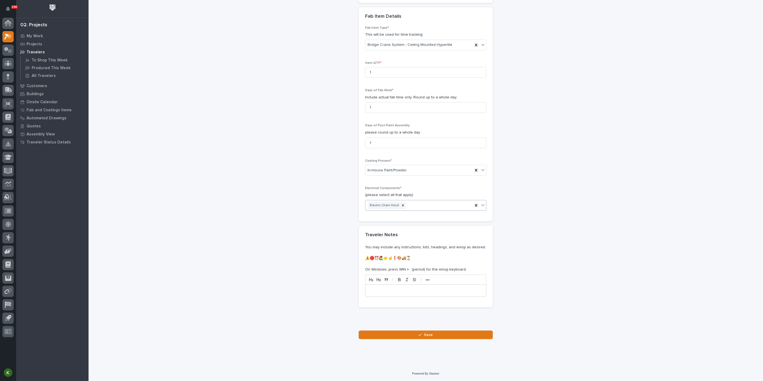
scroll to position [672, 0]
click at [429, 333] on span "Save" at bounding box center [428, 335] width 9 height 5
